Goal: Information Seeking & Learning: Learn about a topic

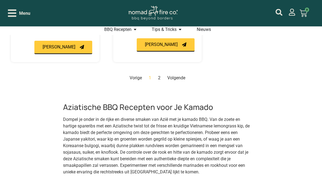
scroll to position [779, 0]
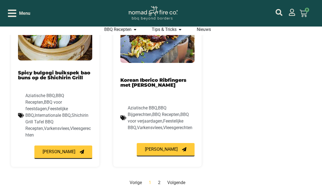
click at [176, 180] on link "Volgende" at bounding box center [176, 182] width 18 height 5
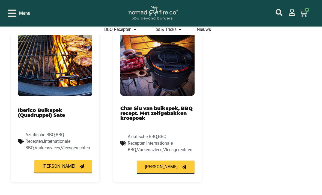
scroll to position [439, 0]
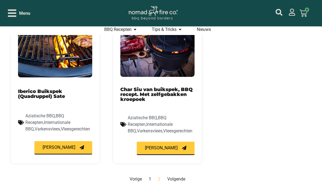
click at [150, 176] on link "Pagina 1" at bounding box center [150, 178] width 2 height 5
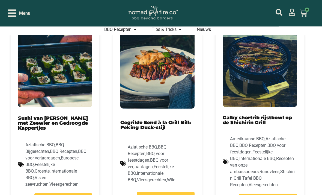
scroll to position [428, 0]
click at [170, 194] on span "[PERSON_NAME]" at bounding box center [161, 198] width 33 height 4
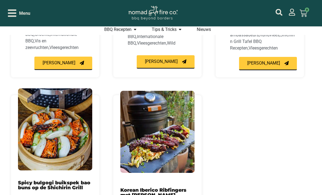
scroll to position [579, 0]
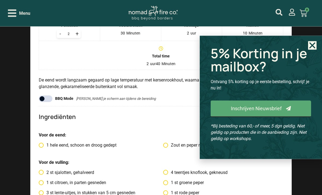
scroll to position [545, 0]
click at [315, 50] on icon "Close" at bounding box center [312, 45] width 8 height 8
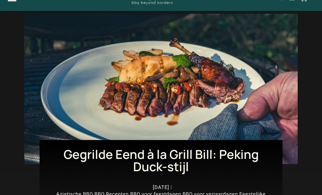
scroll to position [0, 0]
